Goal: Transaction & Acquisition: Book appointment/travel/reservation

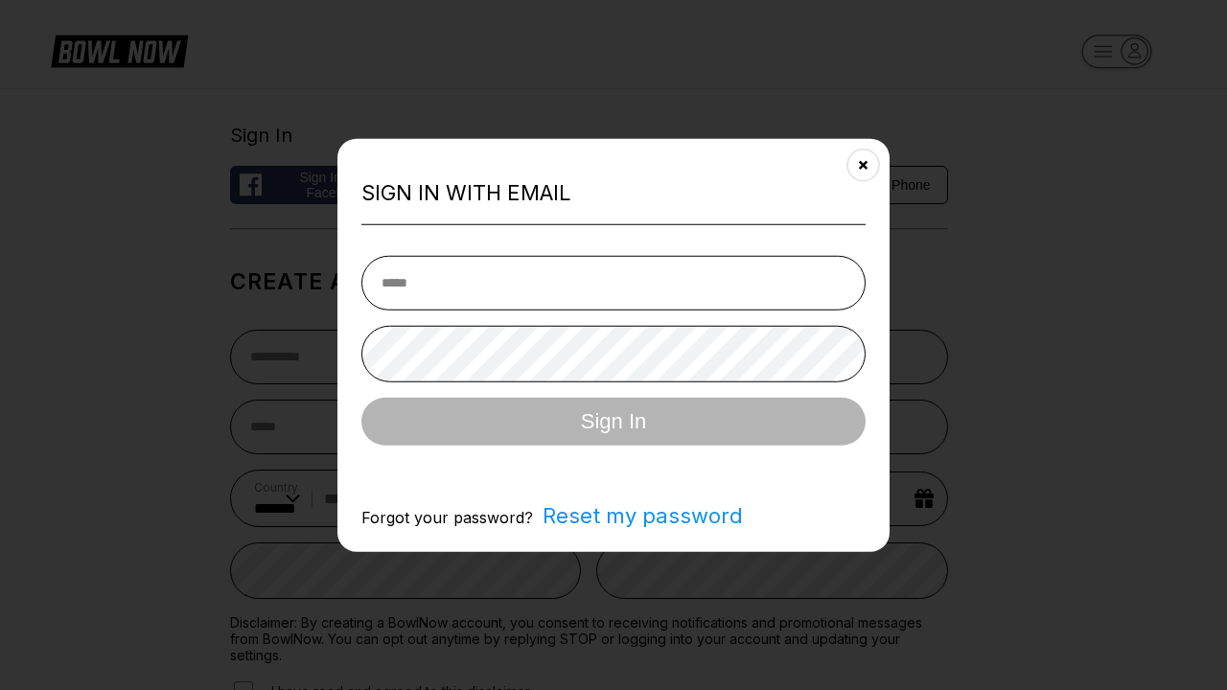
select select "**"
type input "**********"
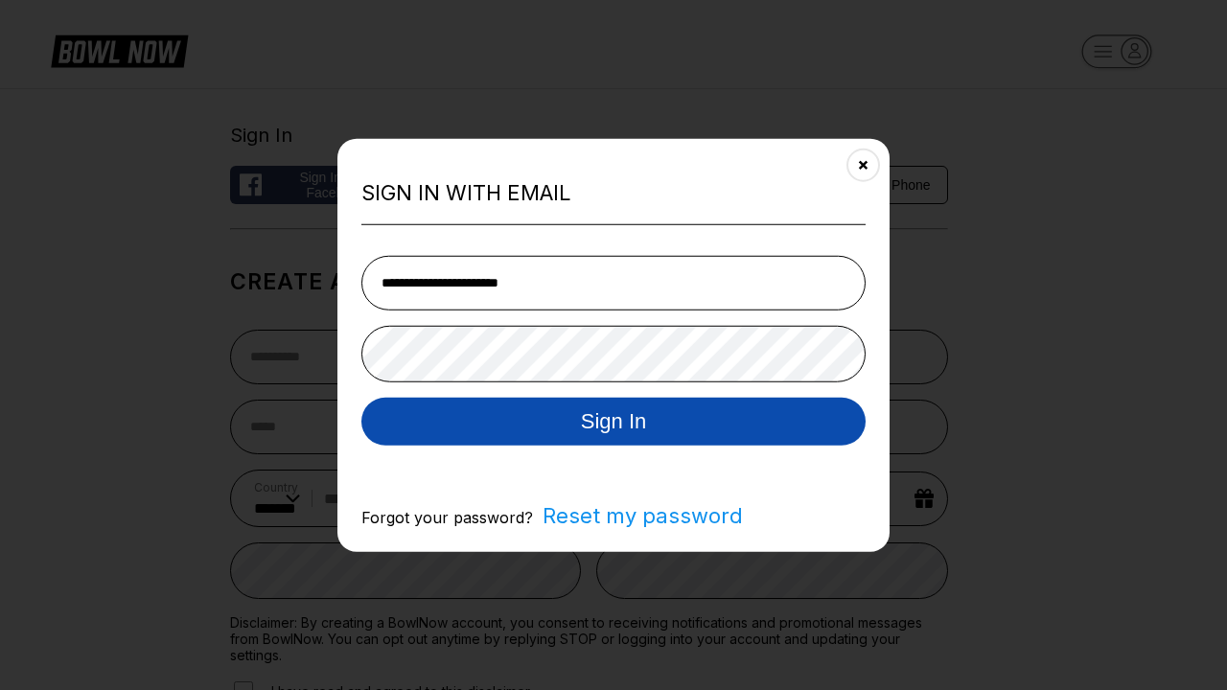
click at [613, 423] on button "Sign In" at bounding box center [613, 421] width 504 height 48
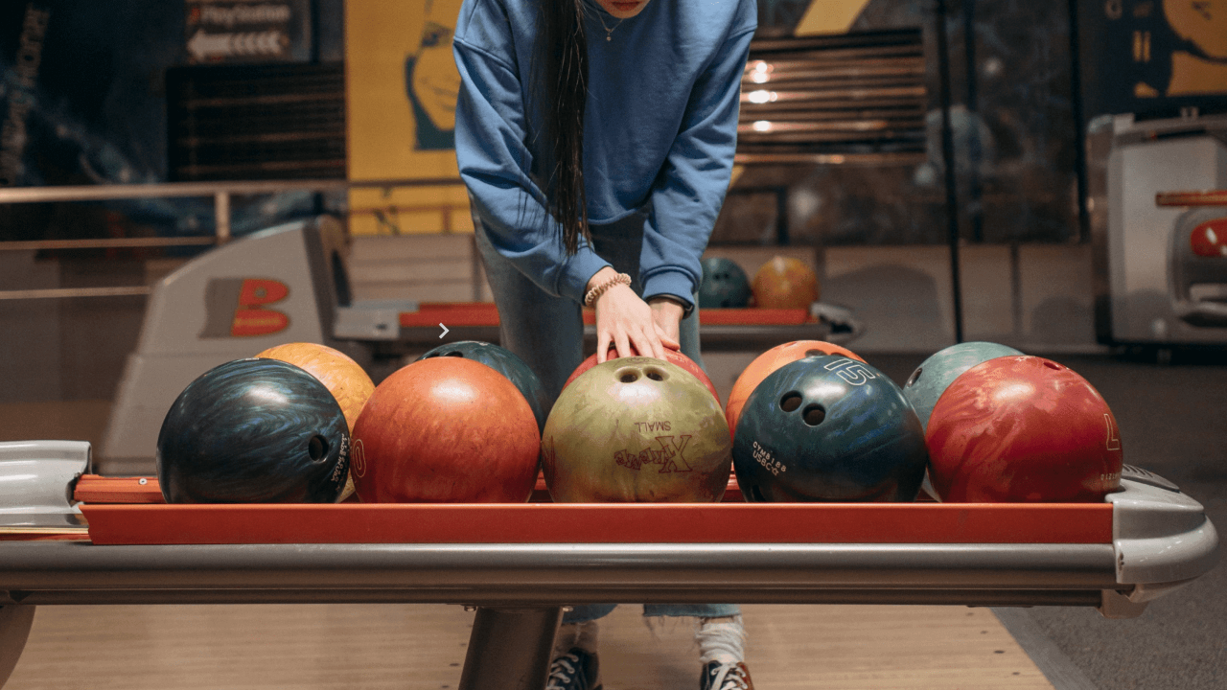
click at [104, 624] on button "10:30 AM" at bounding box center [52, 639] width 104 height 31
